Goal: Find specific page/section: Find specific page/section

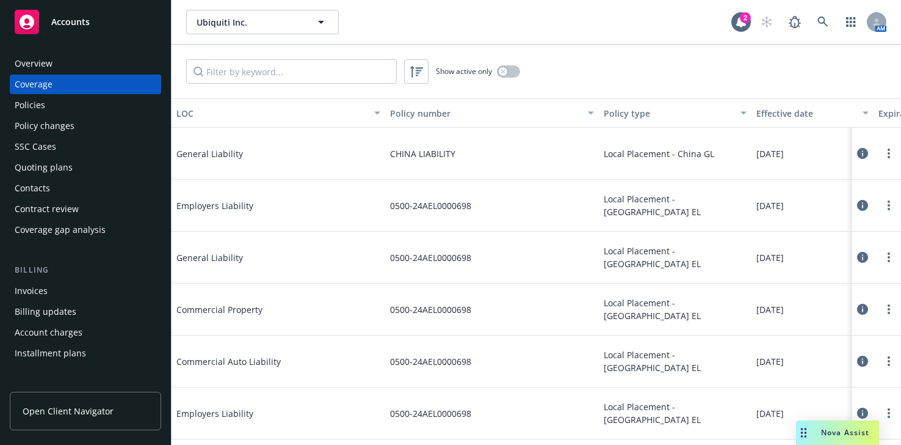
click at [78, 23] on span "Accounts" at bounding box center [70, 22] width 38 height 10
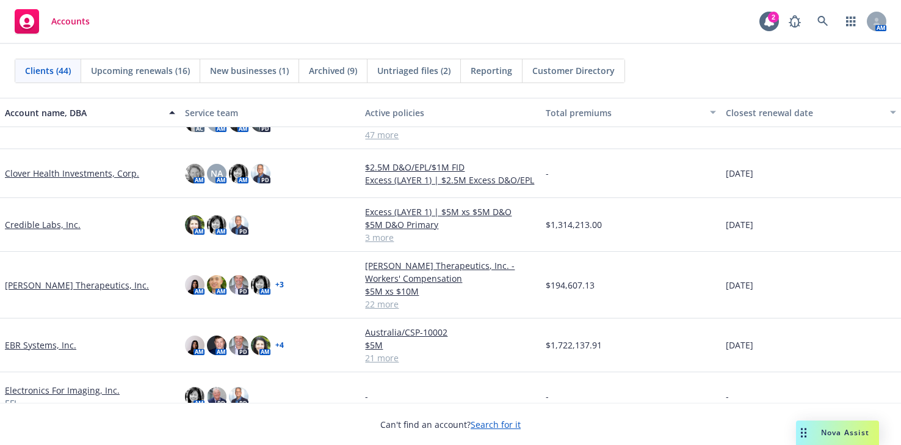
scroll to position [794, 0]
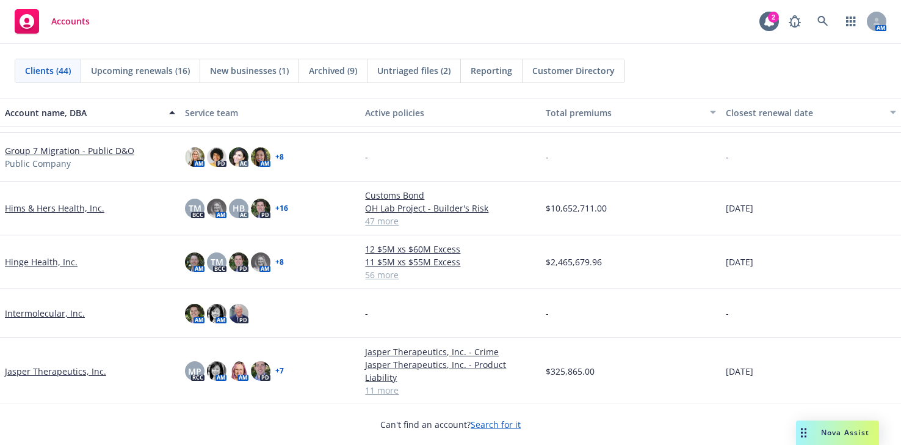
click at [65, 214] on link "Hims & Hers Health, Inc." at bounding box center [55, 208] width 100 height 13
